Goal: Find specific page/section: Find specific page/section

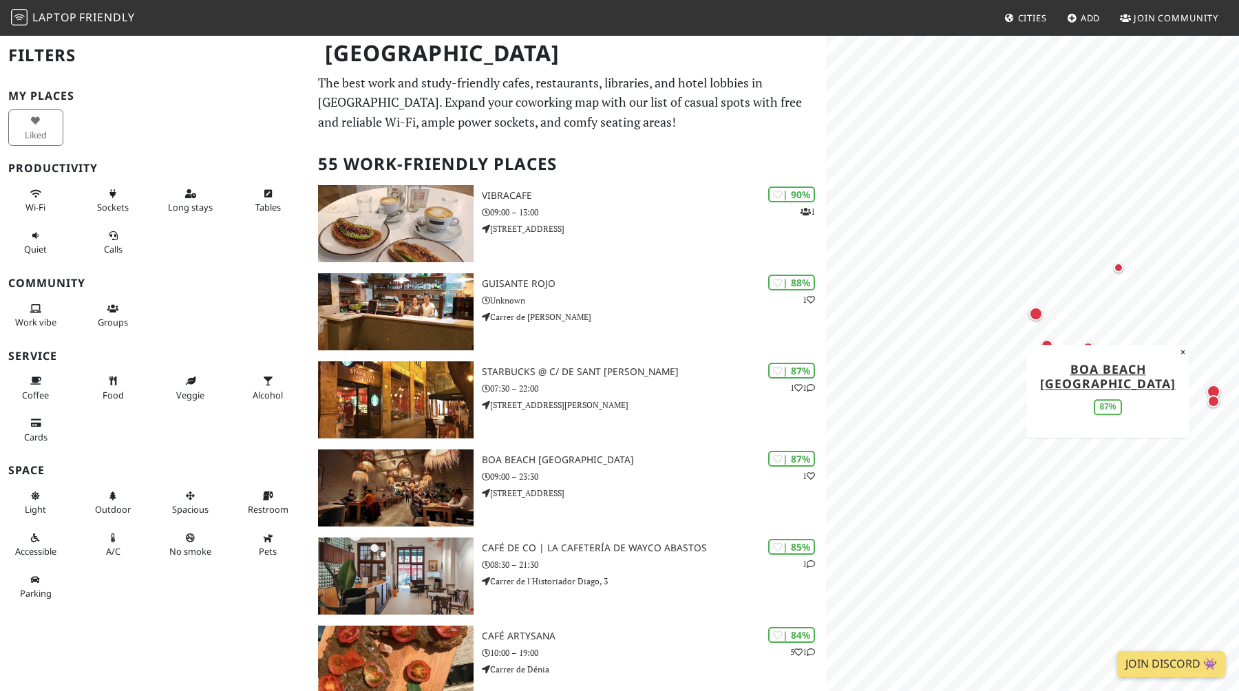
click at [1210, 387] on div "Map marker" at bounding box center [1213, 392] width 14 height 14
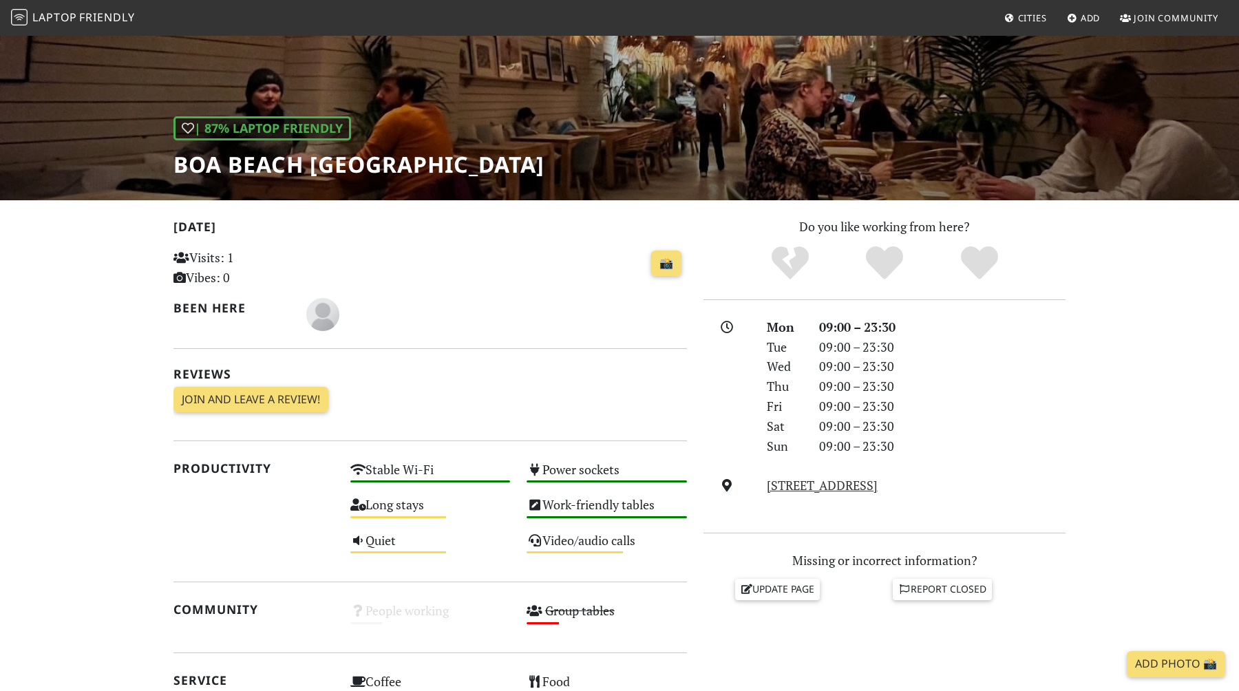
scroll to position [238, 0]
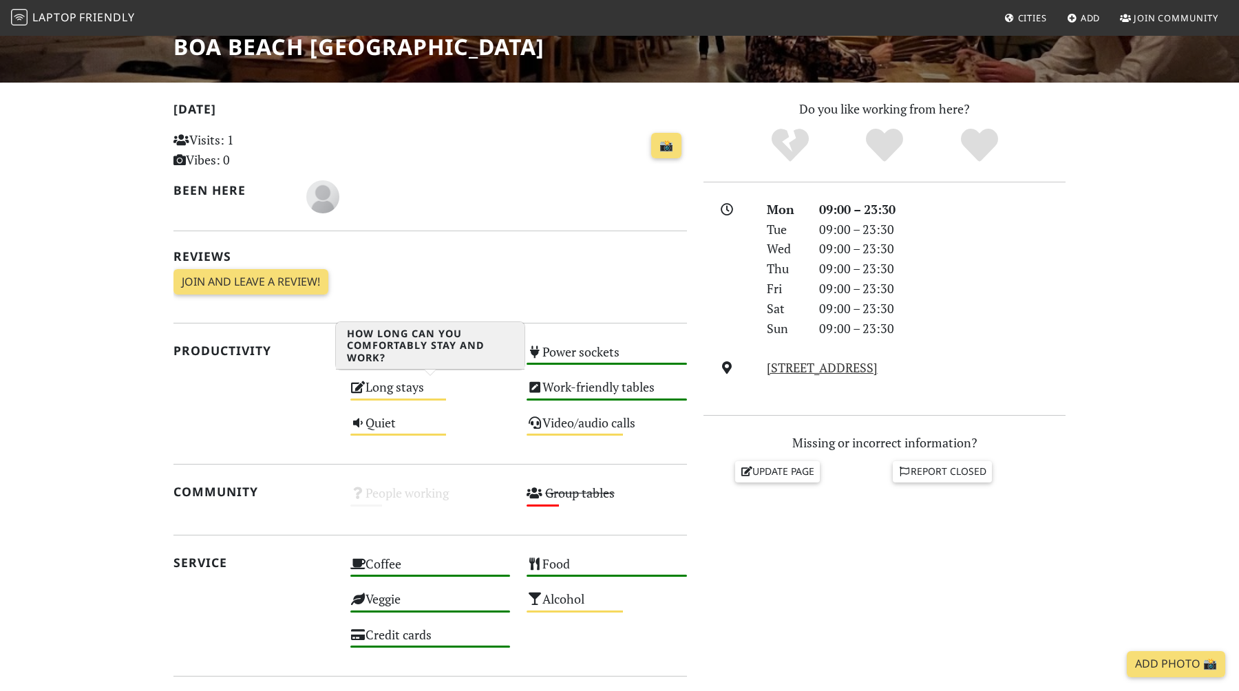
click at [365, 383] on div "Long stays Medium" at bounding box center [430, 393] width 177 height 35
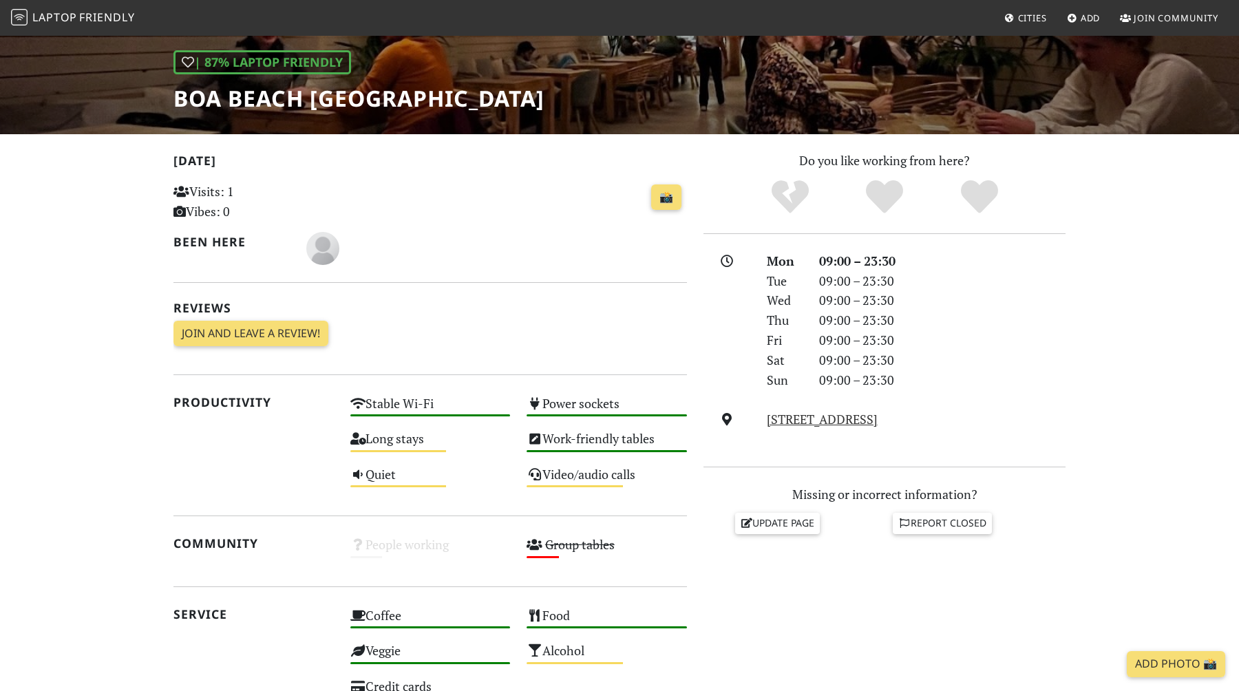
scroll to position [96, 0]
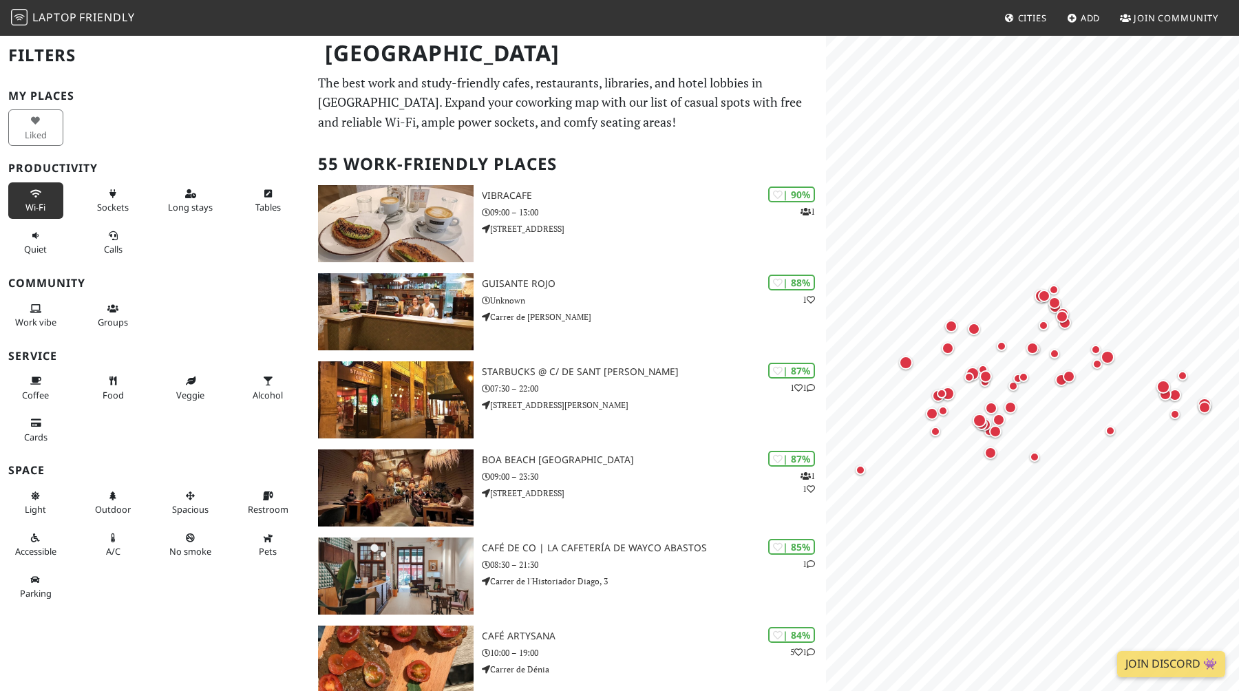
click at [56, 198] on button "Wi-Fi" at bounding box center [35, 200] width 55 height 36
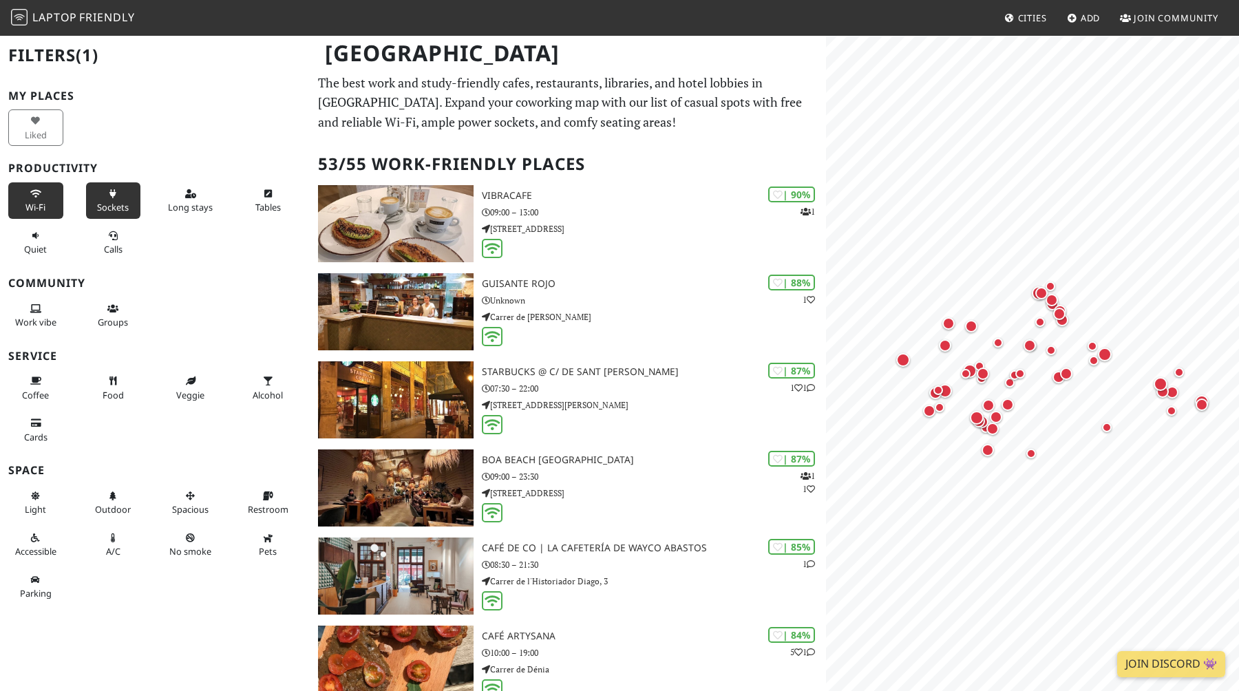
click at [115, 193] on icon at bounding box center [112, 194] width 11 height 9
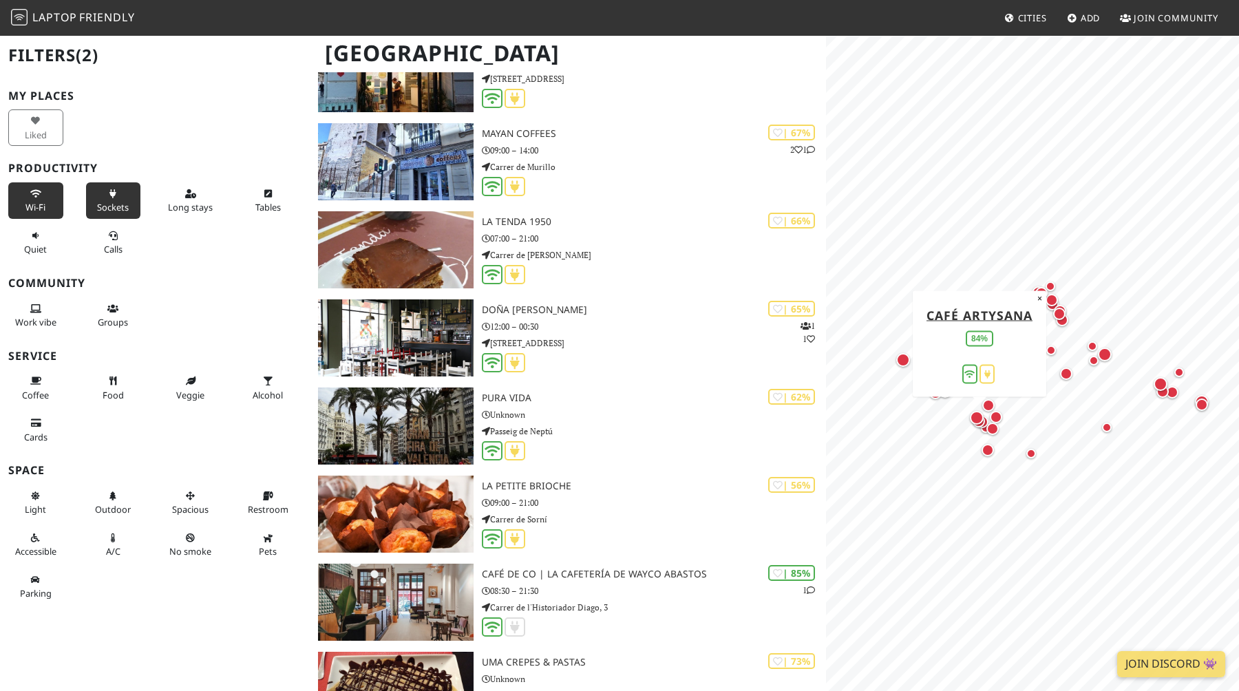
scroll to position [1669, 0]
